Goal: Task Accomplishment & Management: Manage account settings

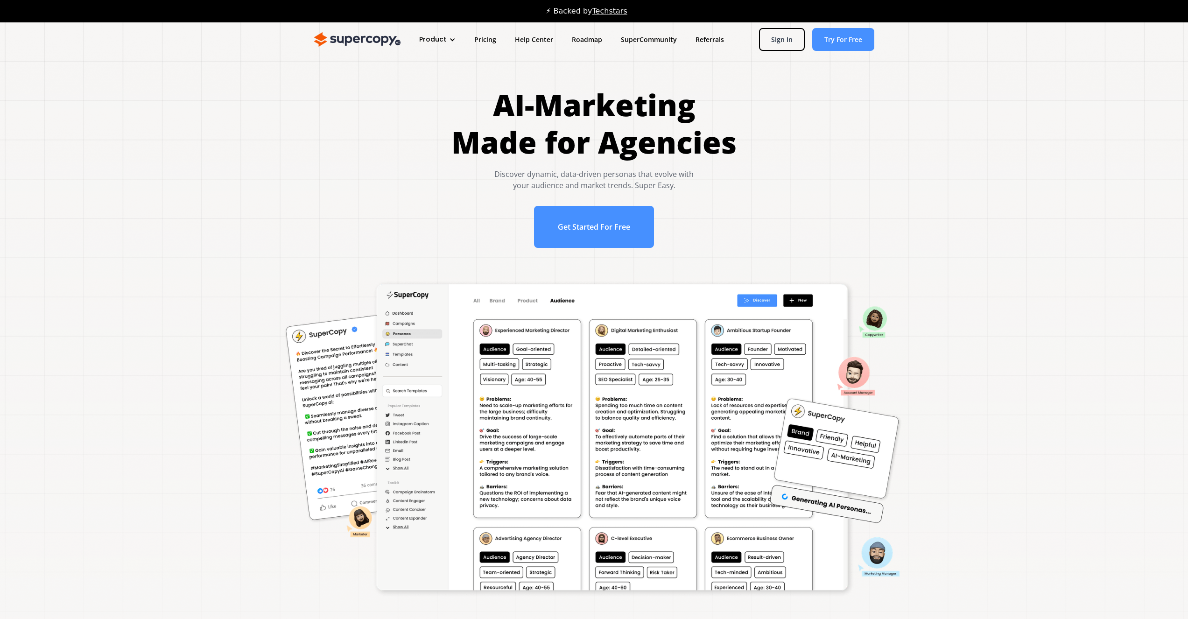
click at [354, 40] on img at bounding box center [357, 39] width 86 height 15
click at [787, 40] on link "Sign In" at bounding box center [782, 39] width 46 height 23
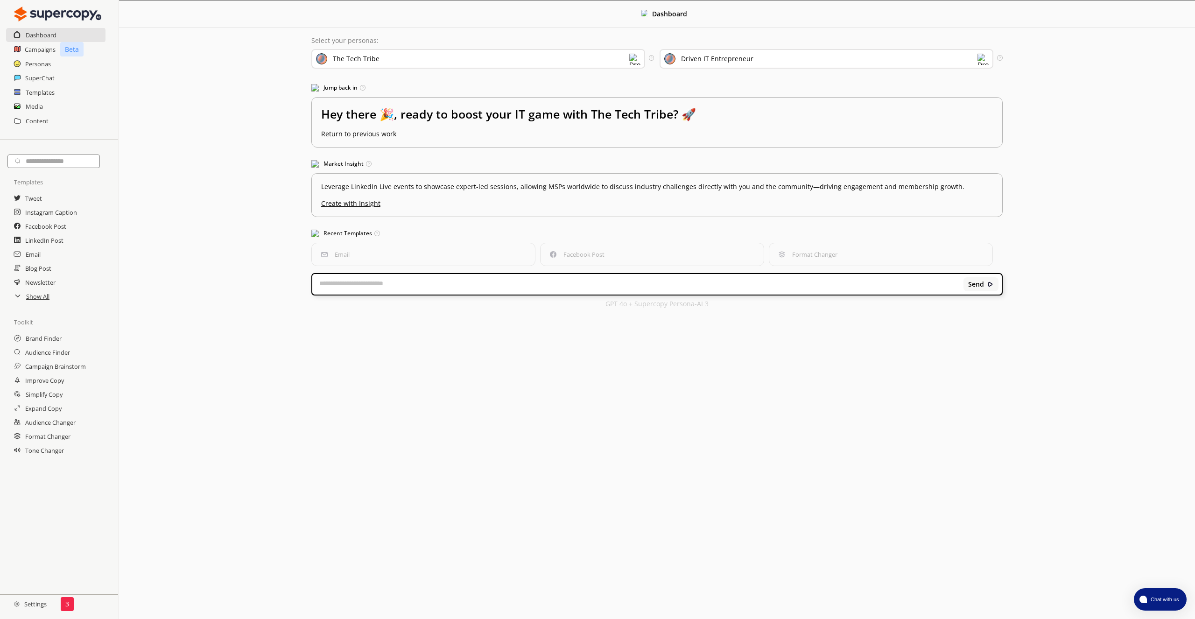
click at [36, 603] on h2 "Settings" at bounding box center [30, 604] width 61 height 19
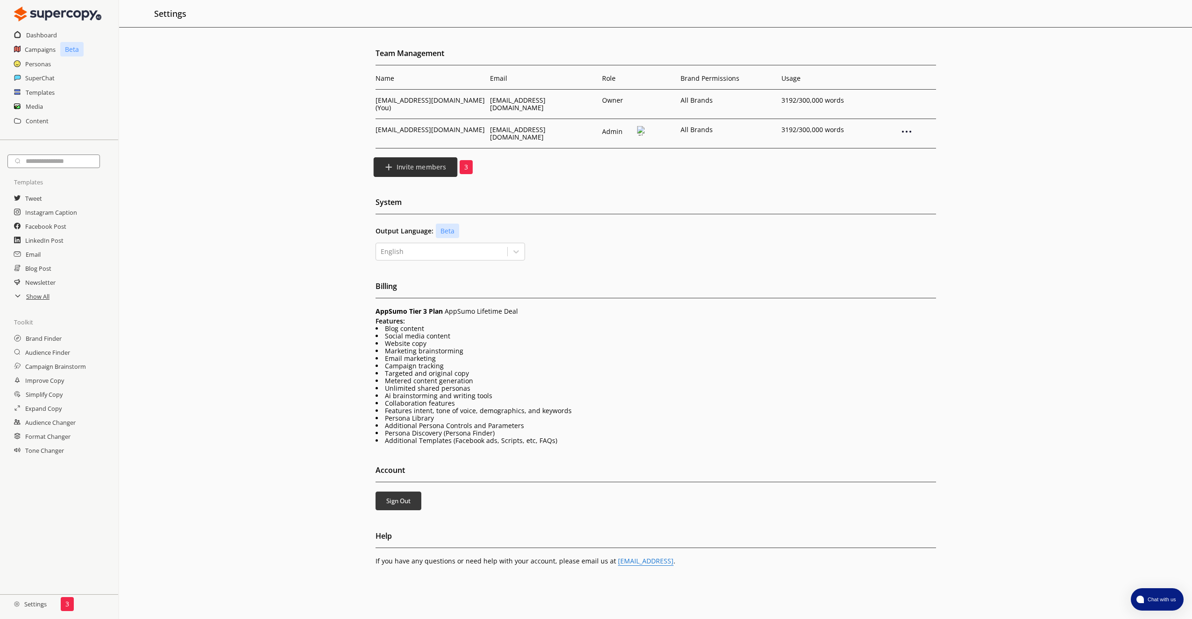
click at [419, 163] on b "Invite members" at bounding box center [420, 167] width 49 height 9
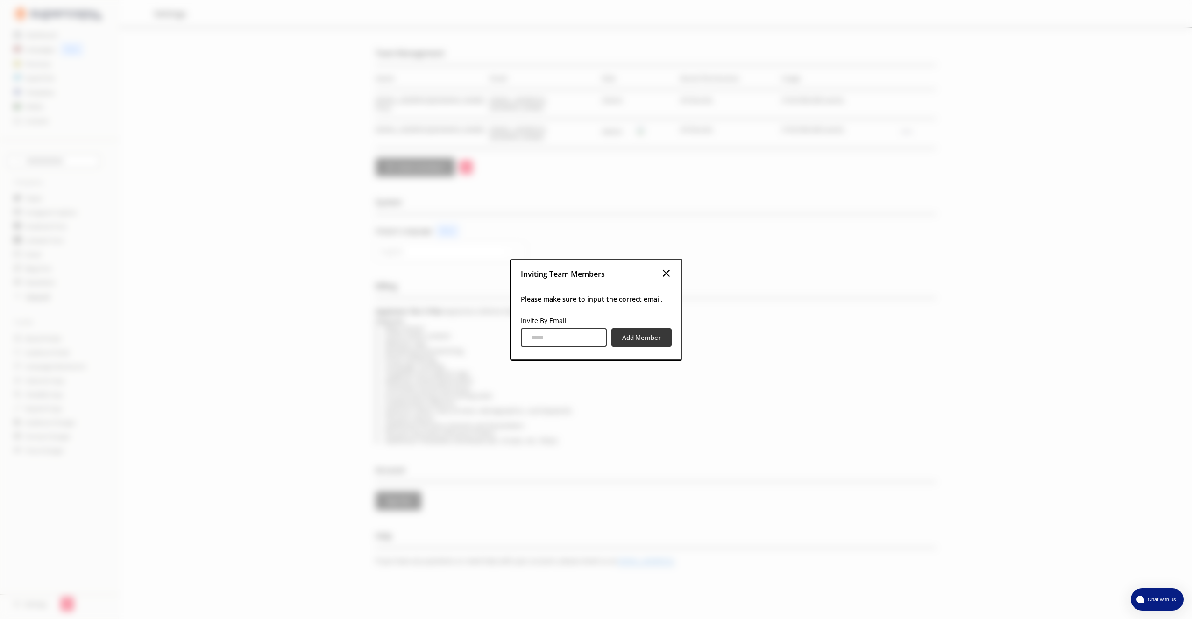
click at [539, 340] on input "Invite By Email" at bounding box center [564, 337] width 86 height 19
type input "**********"
click at [638, 338] on b "Add Member" at bounding box center [640, 337] width 41 height 9
